Goal: Task Accomplishment & Management: Manage account settings

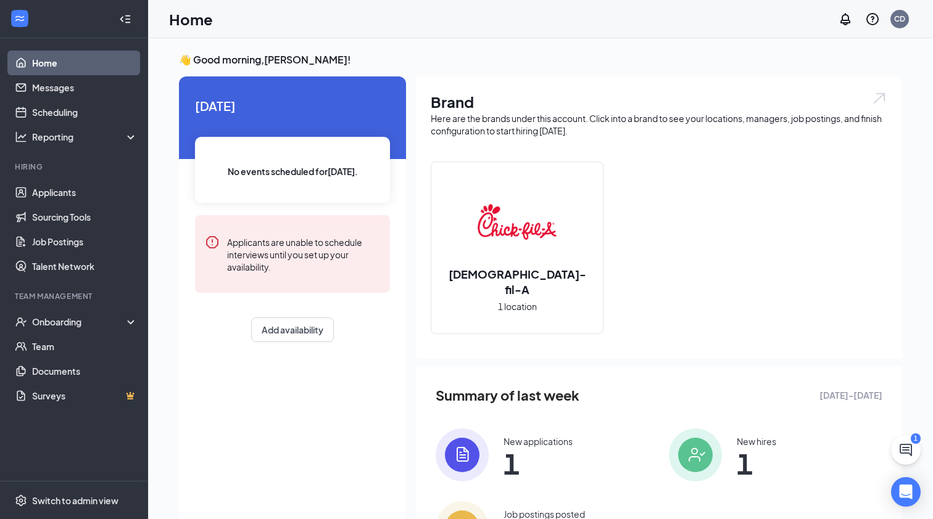
click at [898, 435] on div "Summary of last week [DATE] - [DATE] New applications 1 New hires 1 Job posting…" at bounding box center [659, 469] width 486 height 207
click at [905, 446] on icon "ChatActive" at bounding box center [905, 450] width 15 height 15
click at [761, 508] on div "SMS Messages 1" at bounding box center [760, 504] width 189 height 20
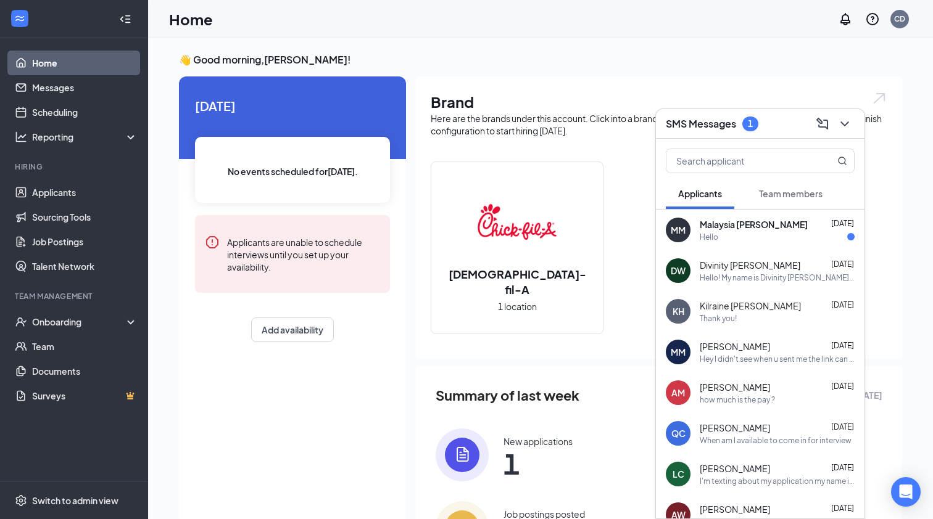
click at [731, 246] on div "MM [GEOGRAPHIC_DATA] [PERSON_NAME] [DATE] Hello" at bounding box center [760, 230] width 209 height 41
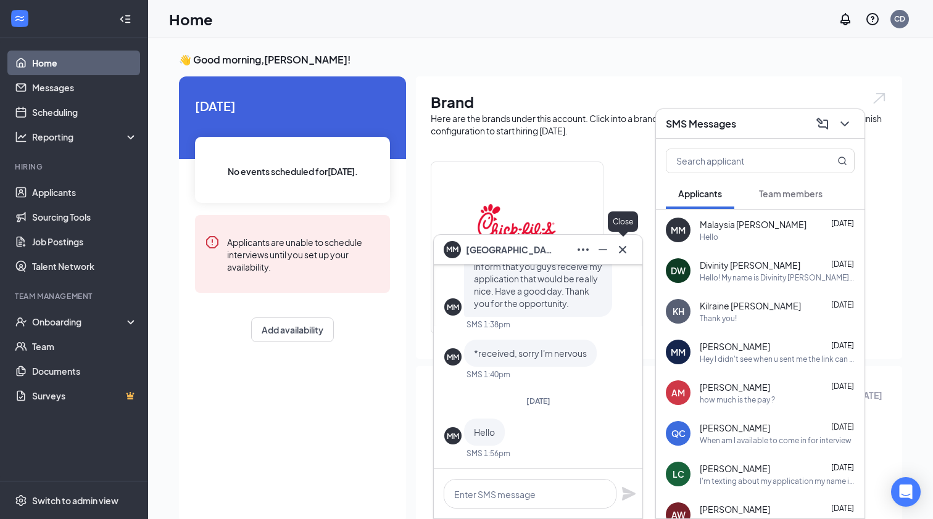
click at [625, 248] on icon "Cross" at bounding box center [622, 249] width 15 height 15
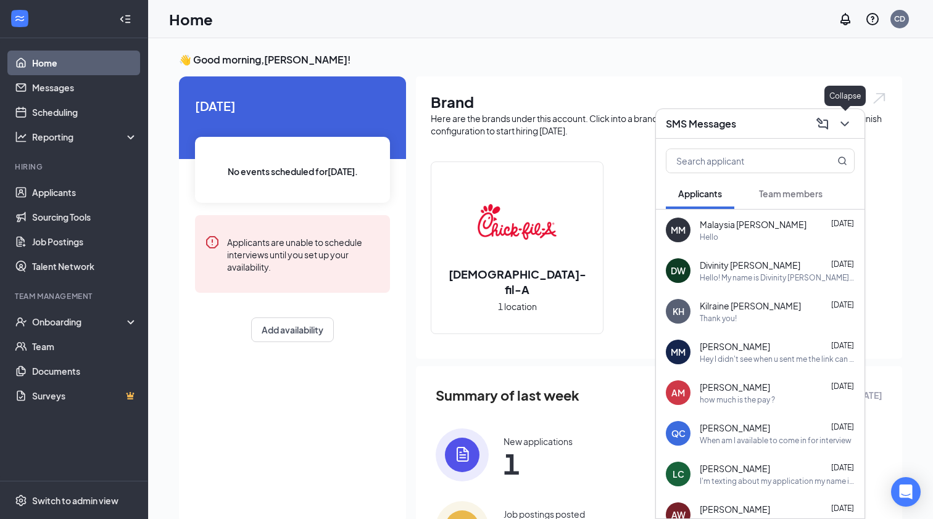
click at [842, 126] on icon "ChevronDown" at bounding box center [844, 124] width 15 height 15
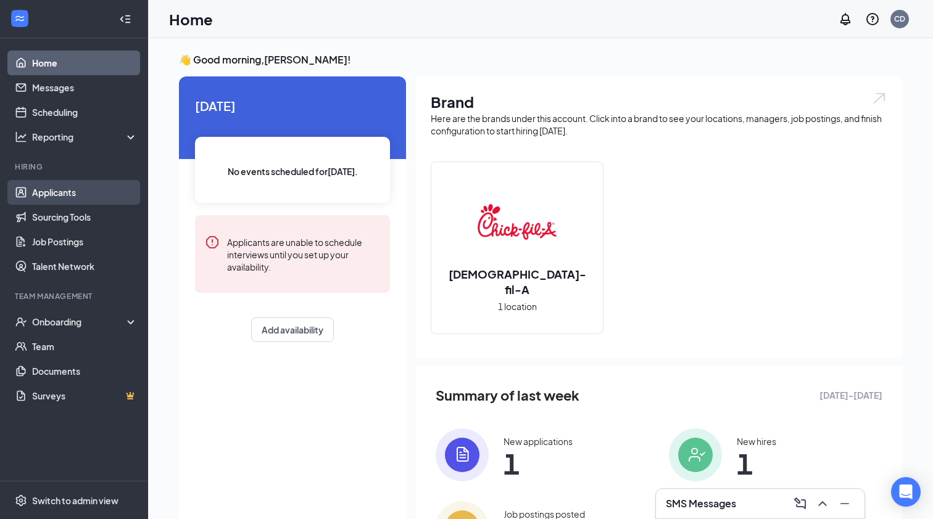
click at [73, 191] on link "Applicants" at bounding box center [84, 192] width 105 height 25
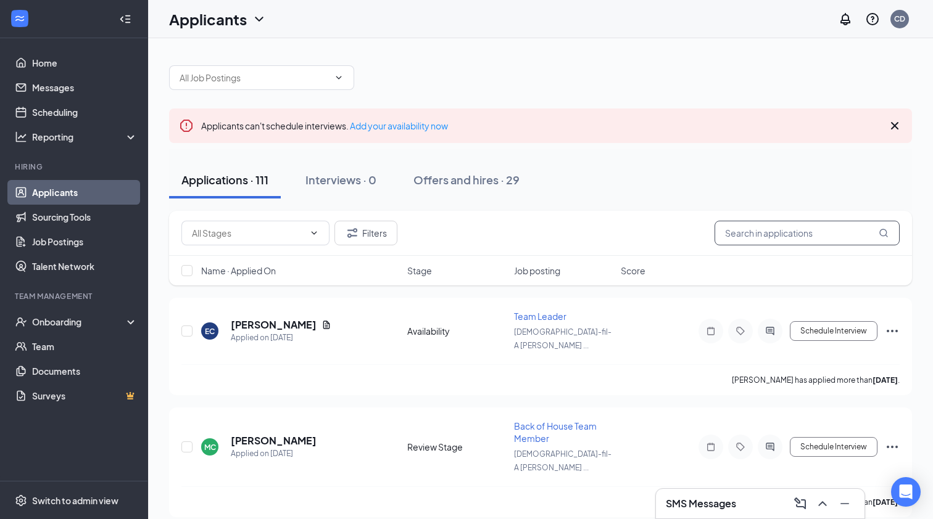
click at [787, 233] on input "text" at bounding box center [806, 233] width 185 height 25
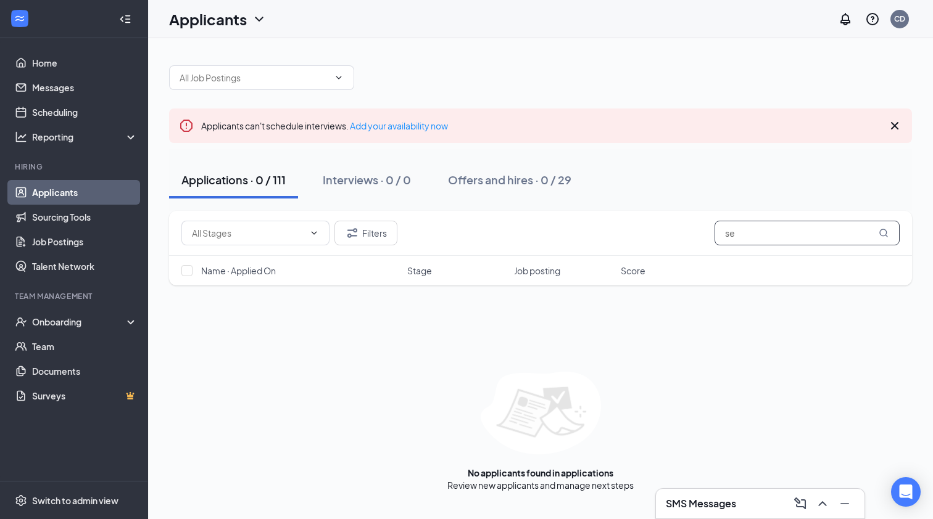
type input "s"
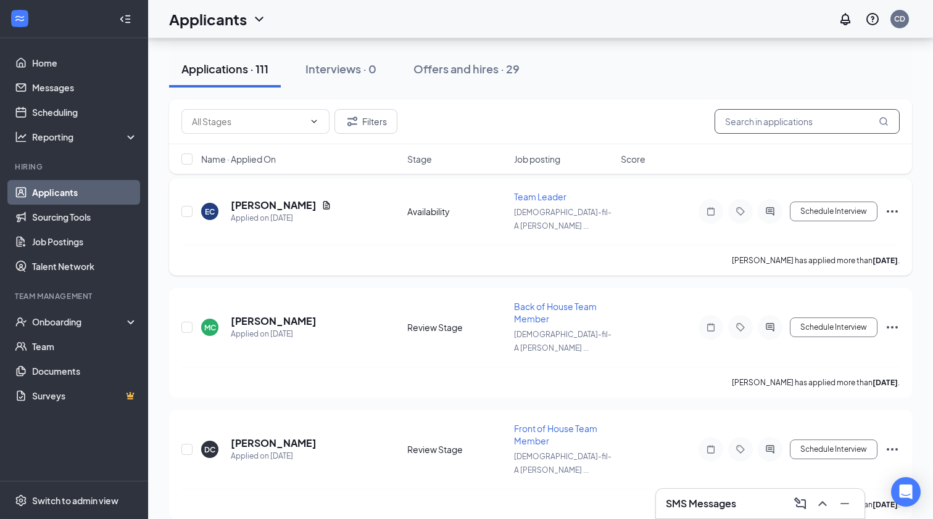
scroll to position [120, 0]
click at [294, 199] on h5 "[PERSON_NAME]" at bounding box center [274, 206] width 86 height 14
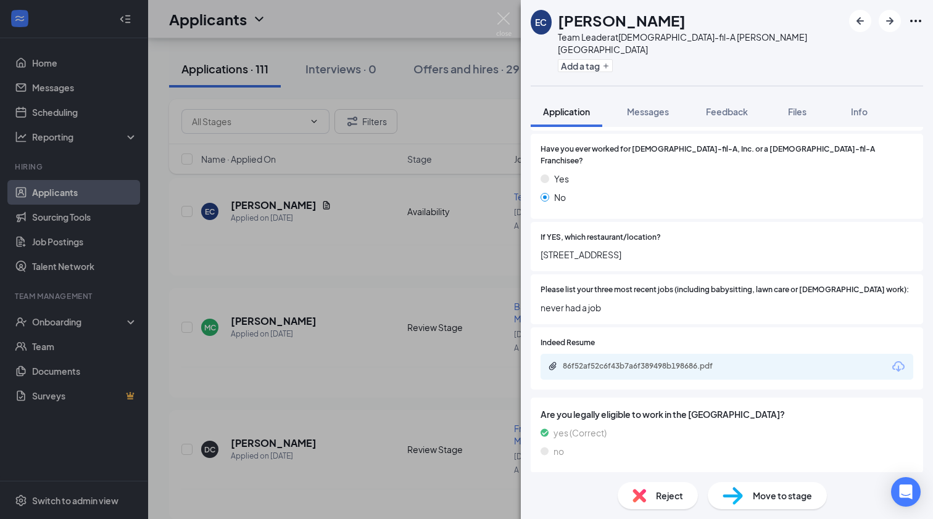
scroll to position [327, 0]
drag, startPoint x: 600, startPoint y: 233, endPoint x: 542, endPoint y: 226, distance: 59.0
click at [542, 249] on span "[STREET_ADDRESS]" at bounding box center [726, 256] width 373 height 14
copy span "[STREET_ADDRESS]"
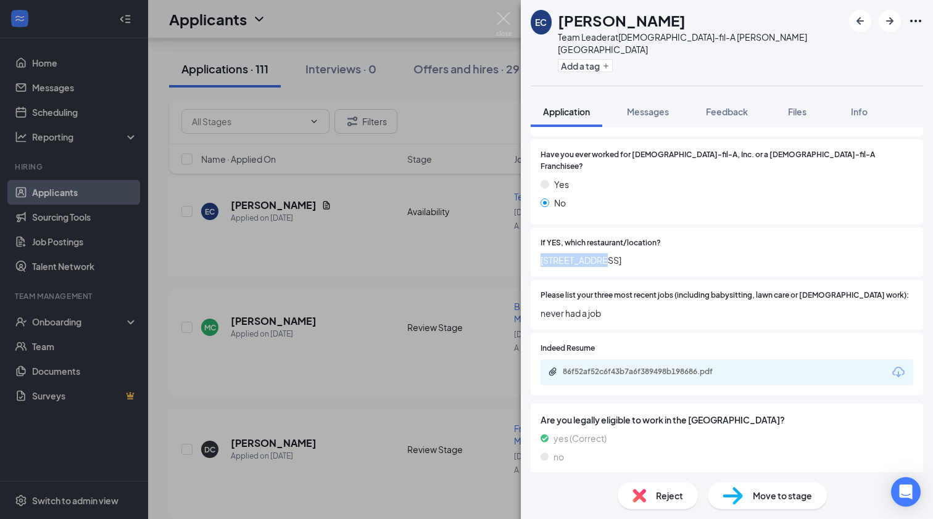
click at [509, 18] on img at bounding box center [503, 24] width 15 height 24
